Goal: Find specific page/section: Find specific page/section

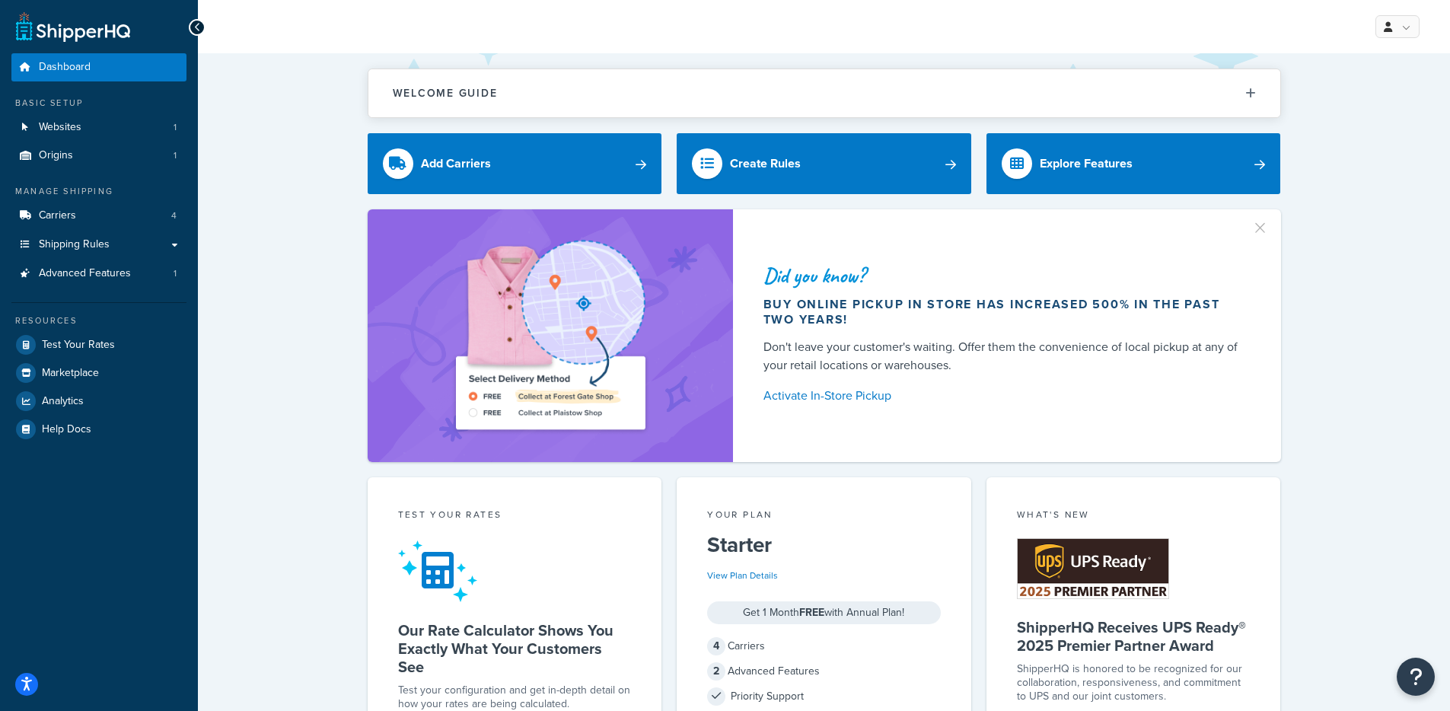
click at [229, 387] on div "Did you know? Buy online pickup in store has increased 500% in the past two yea…" at bounding box center [823, 335] width 1191 height 253
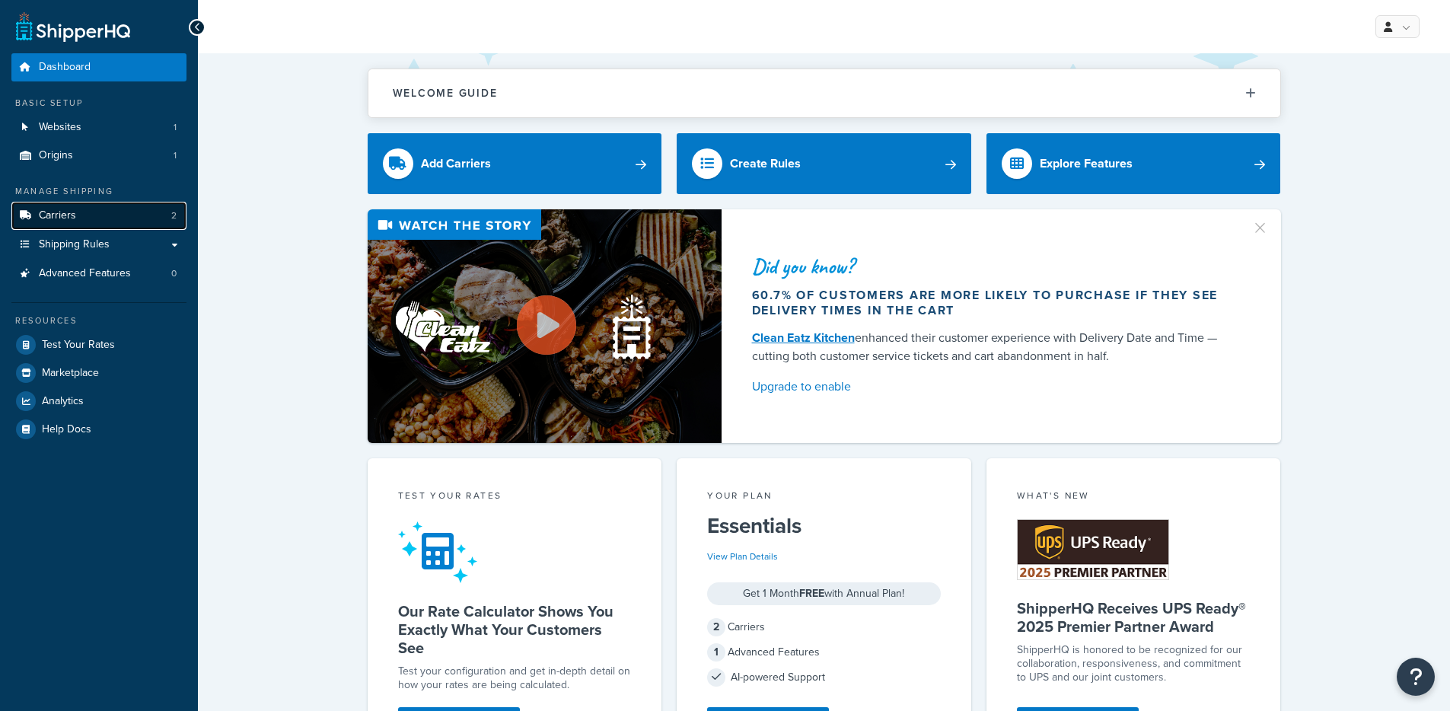
click at [59, 220] on span "Carriers" at bounding box center [57, 215] width 37 height 13
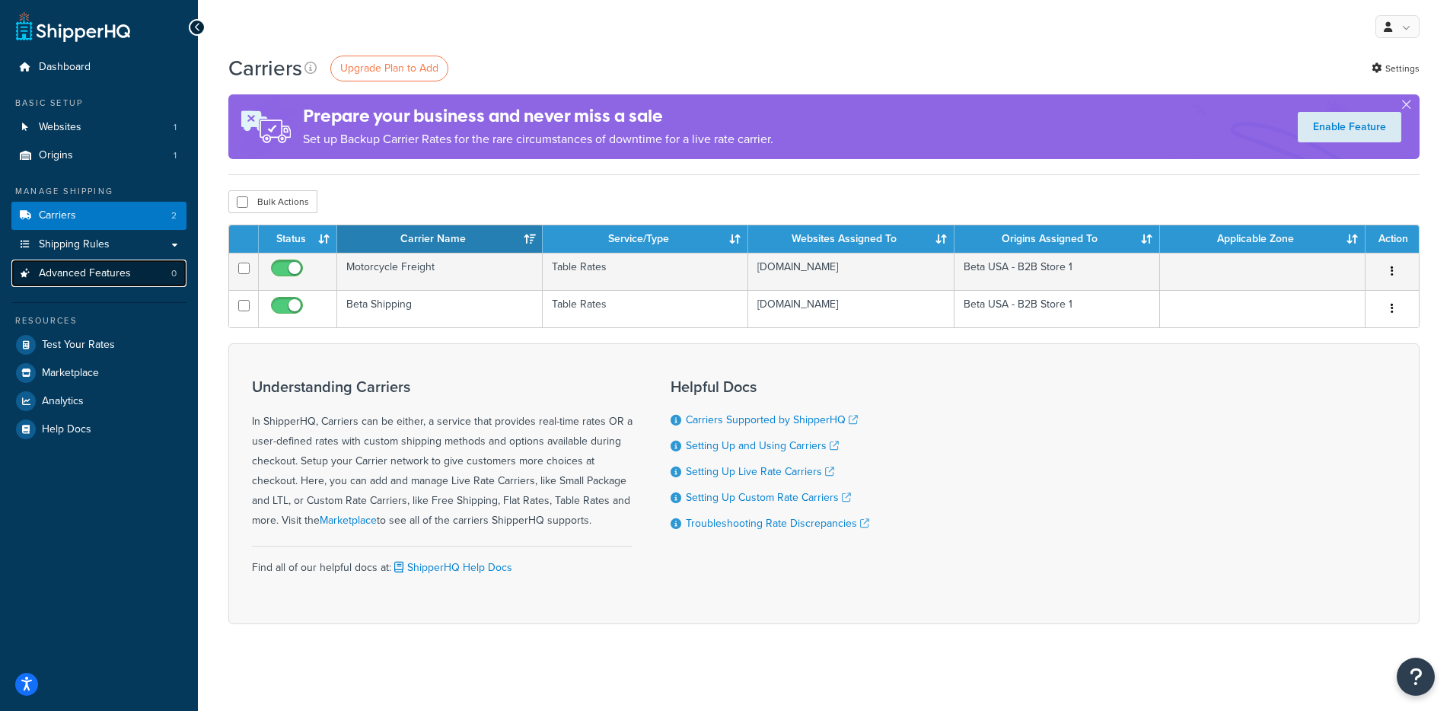
click at [129, 273] on link "Advanced Features 0" at bounding box center [98, 273] width 175 height 28
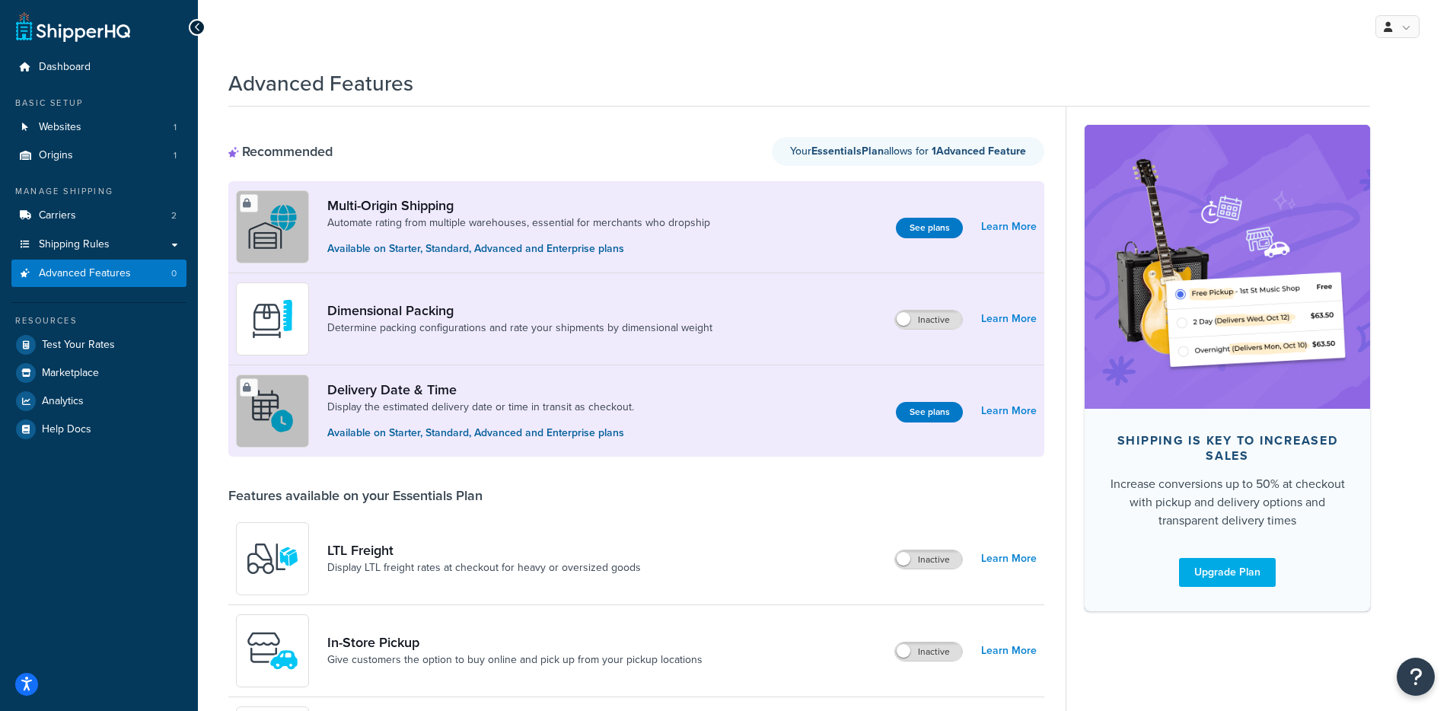
click at [459, 89] on div "Advanced Features" at bounding box center [798, 79] width 1141 height 37
click at [654, 148] on div "Recommended Your Essentials Plan allows for 1 Advanced Feature" at bounding box center [636, 151] width 816 height 29
drag, startPoint x: 425, startPoint y: 83, endPoint x: 285, endPoint y: 74, distance: 139.6
click at [285, 74] on div "Advanced Features" at bounding box center [798, 79] width 1141 height 37
click at [293, 75] on h1 "Advanced Features" at bounding box center [320, 83] width 185 height 30
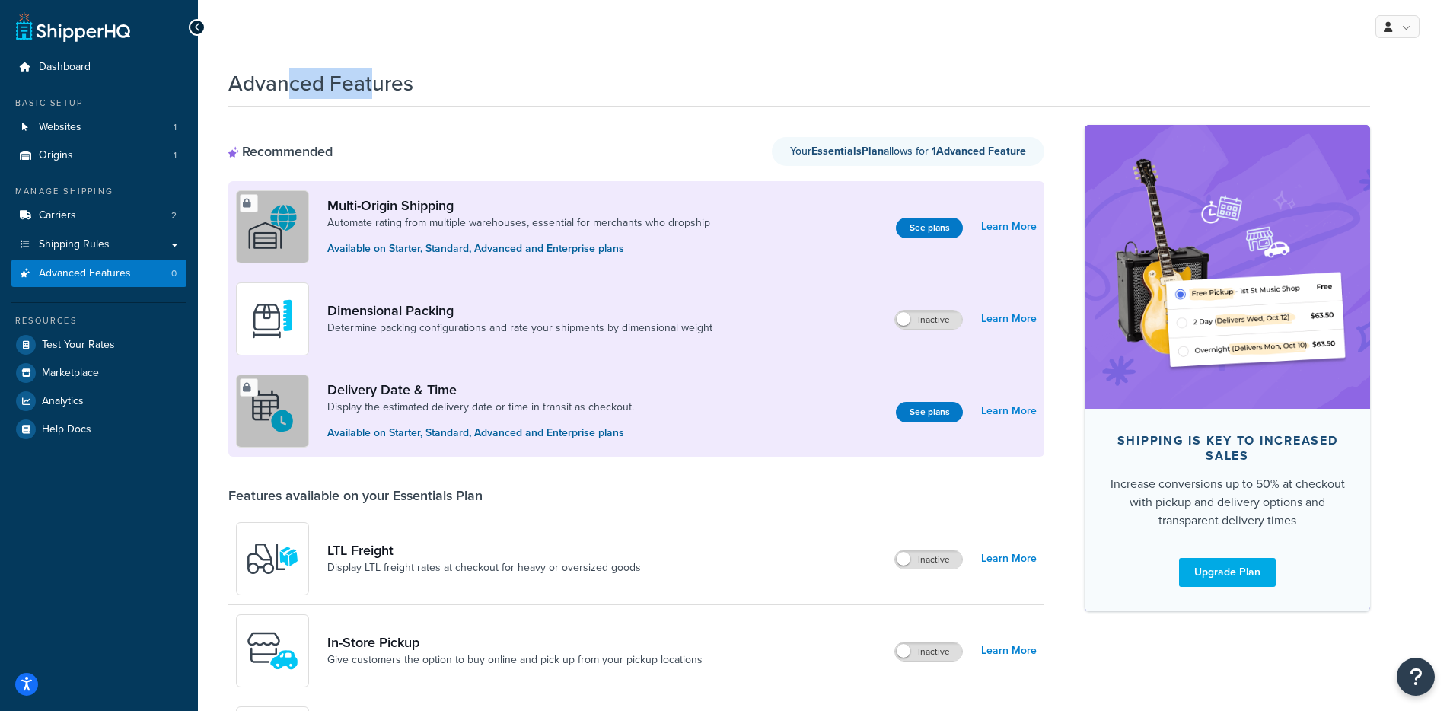
drag, startPoint x: 293, startPoint y: 75, endPoint x: 375, endPoint y: 81, distance: 82.4
click at [374, 81] on h1 "Advanced Features" at bounding box center [320, 83] width 185 height 30
click at [413, 82] on div "Advanced Features" at bounding box center [798, 79] width 1141 height 37
drag, startPoint x: 381, startPoint y: 84, endPoint x: 212, endPoint y: 83, distance: 169.7
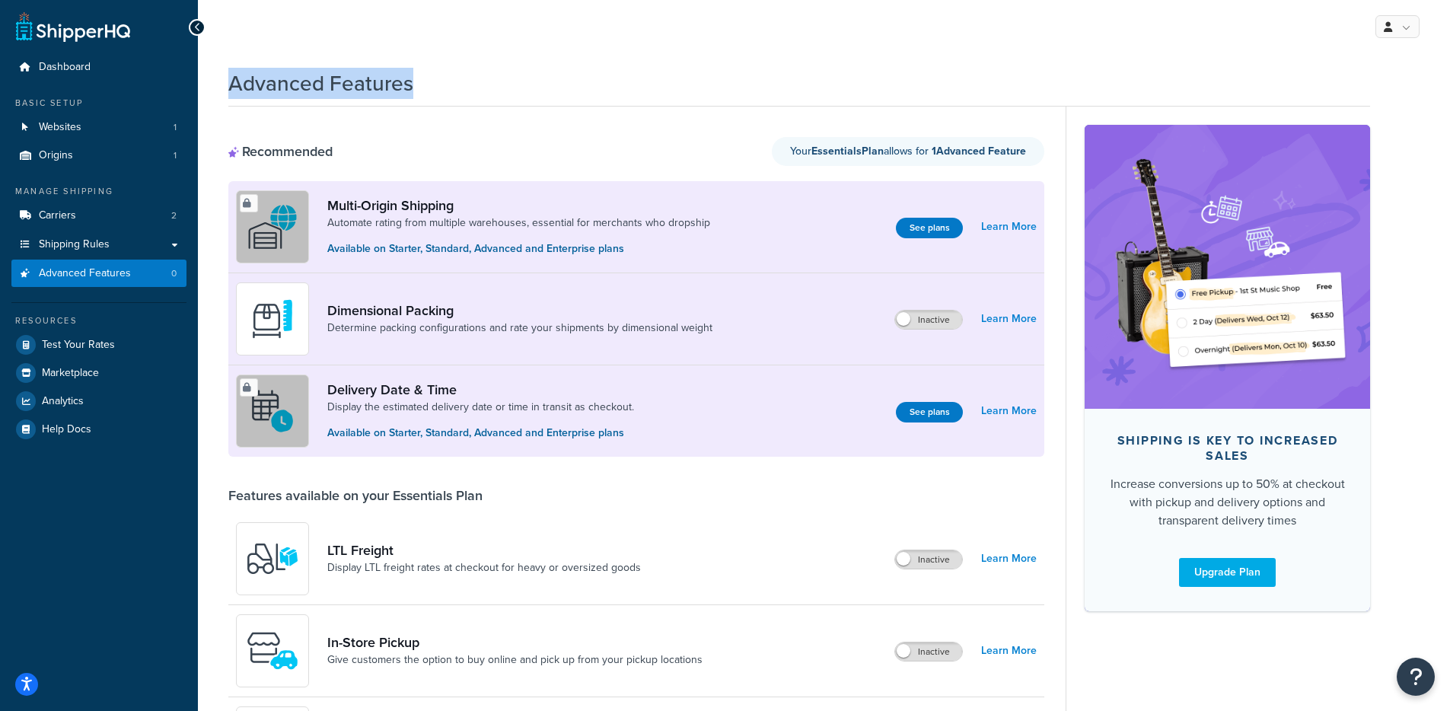
click at [237, 88] on h1 "Advanced Features" at bounding box center [320, 83] width 185 height 30
drag, startPoint x: 238, startPoint y: 88, endPoint x: 333, endPoint y: 110, distance: 96.7
drag, startPoint x: 369, startPoint y: 88, endPoint x: 319, endPoint y: 86, distance: 50.3
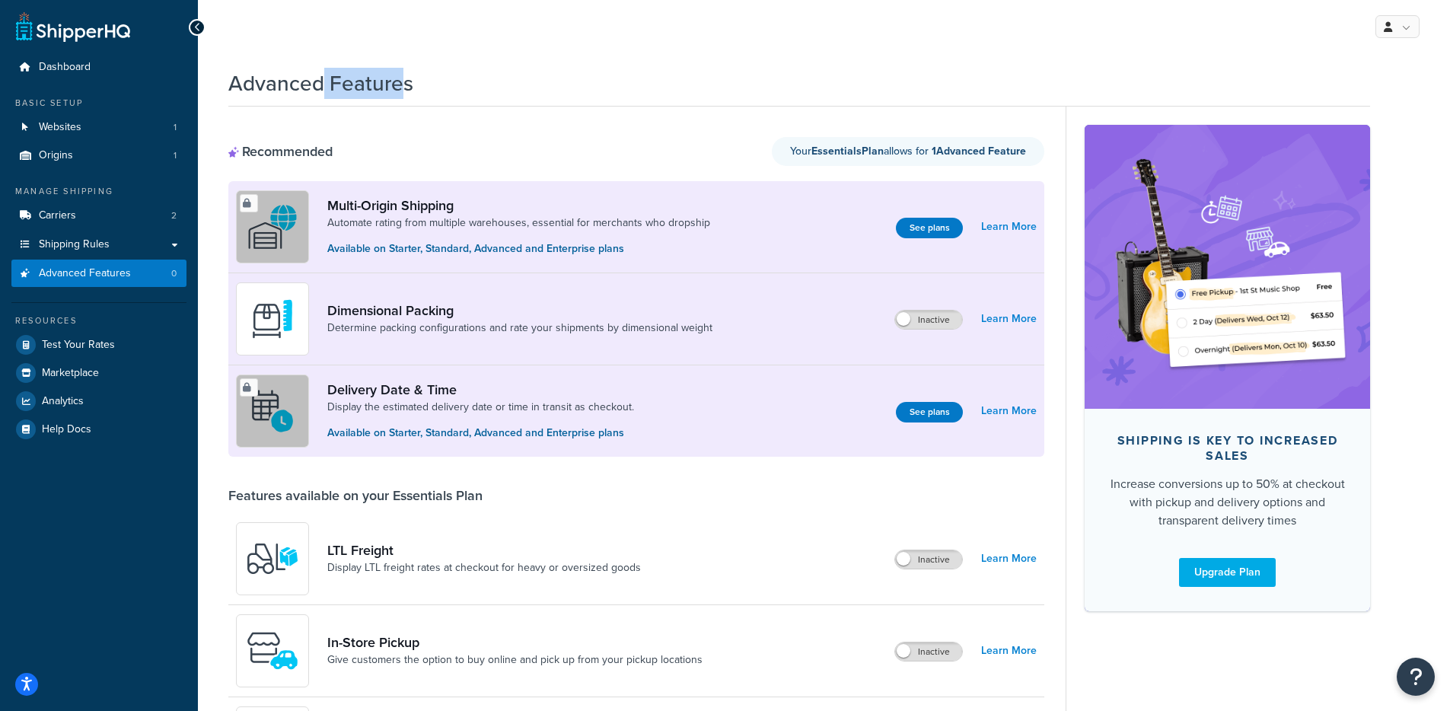
click at [319, 86] on h1 "Advanced Features" at bounding box center [320, 83] width 185 height 30
